Goal: Navigation & Orientation: Find specific page/section

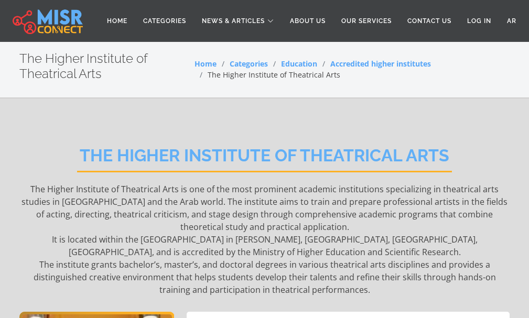
drag, startPoint x: 58, startPoint y: 63, endPoint x: 7, endPoint y: 48, distance: 53.2
click at [7, 48] on section "The Higher Institute of Theatrical Arts Home Categories Education Accredited hi…" at bounding box center [264, 70] width 529 height 58
click at [21, 57] on h2 "The Higher Institute of Theatrical Arts" at bounding box center [107, 66] width 176 height 30
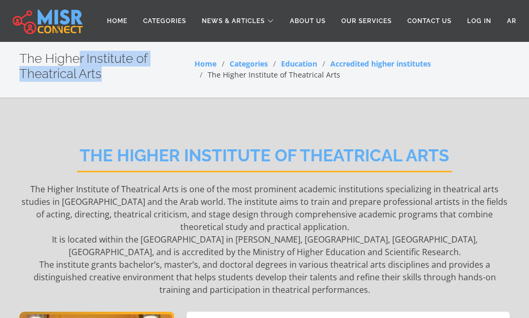
drag, startPoint x: 21, startPoint y: 58, endPoint x: 106, endPoint y: 91, distance: 91.1
click at [106, 91] on section "The Higher Institute of Theatrical Arts Home Categories Education Accredited hi…" at bounding box center [264, 70] width 529 height 58
copy div "The Higher Institute of Theatrical Arts"
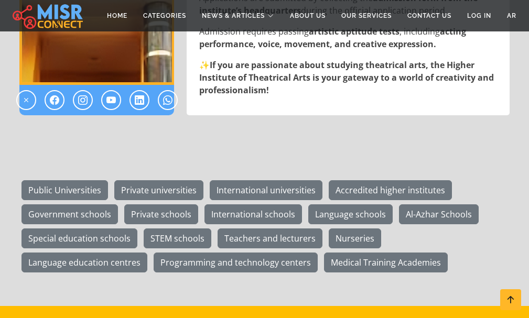
scroll to position [1258, 0]
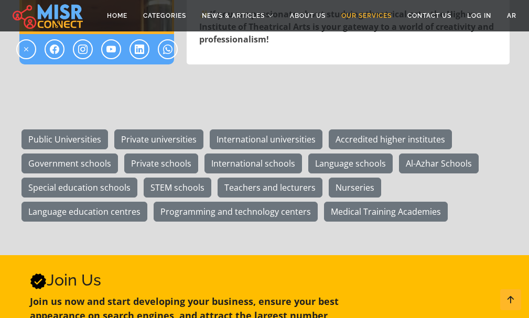
click at [377, 14] on link "Our Services" at bounding box center [366, 16] width 66 height 20
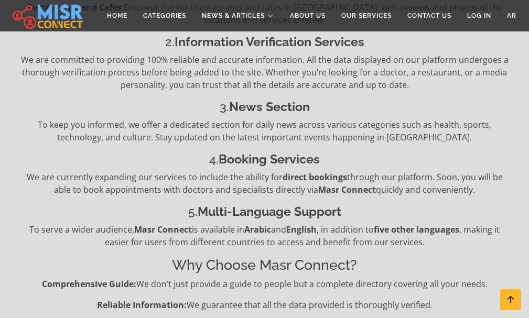
scroll to position [577, 0]
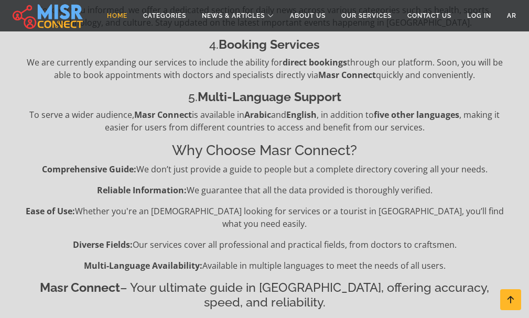
click at [116, 15] on link "Home" at bounding box center [117, 16] width 36 height 20
